Goal: Navigation & Orientation: Find specific page/section

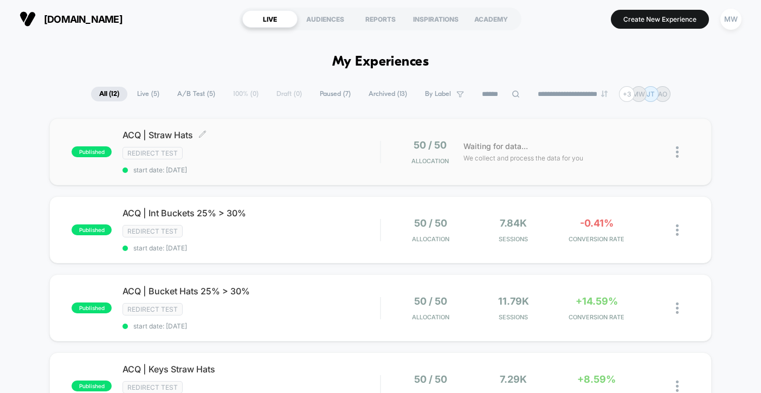
click at [325, 161] on div "ACQ | Straw Hats Click to edit experience details Click to edit experience deta…" at bounding box center [250, 152] width 257 height 44
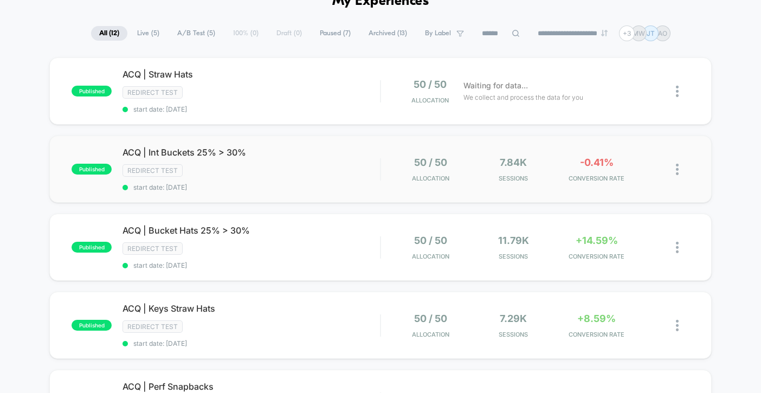
scroll to position [77, 0]
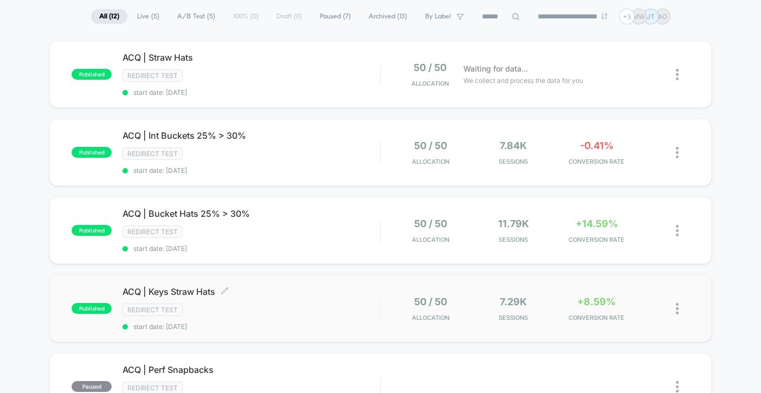
click at [318, 302] on div "ACQ | Keys Straw Hats Click to edit experience details Click to edit experience…" at bounding box center [250, 308] width 257 height 44
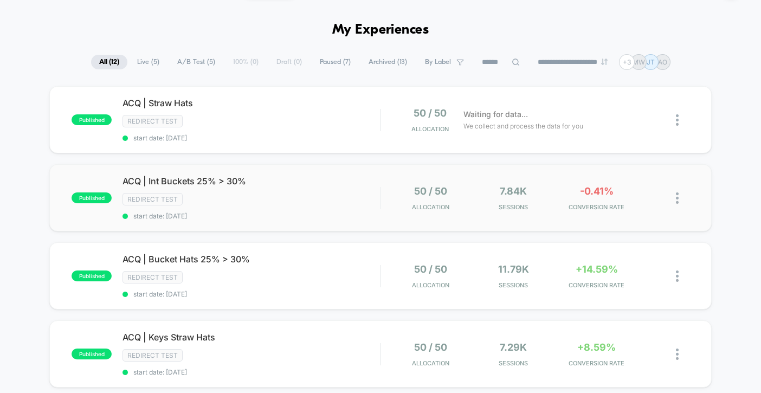
scroll to position [34, 0]
